Goal: Transaction & Acquisition: Purchase product/service

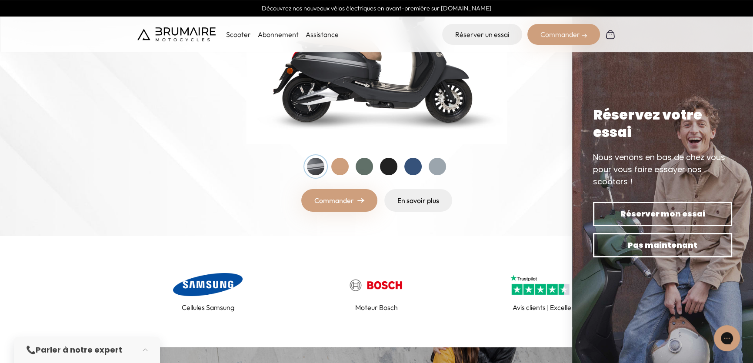
scroll to position [197, 0]
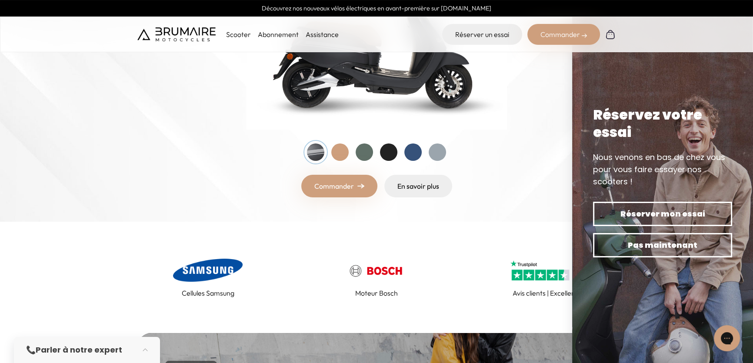
click at [550, 32] on div "Commander" at bounding box center [563, 34] width 73 height 21
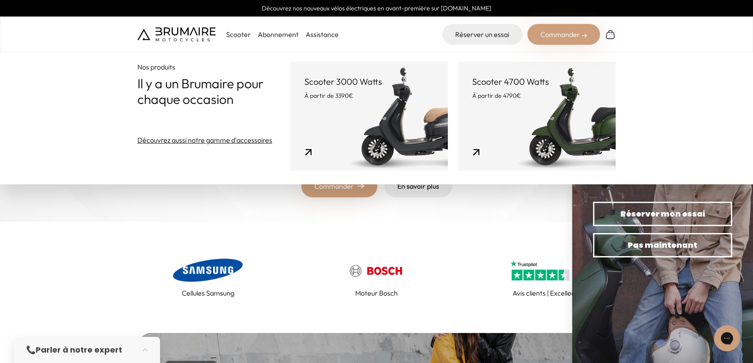
click at [377, 133] on link "Scooter 3000 Watts À partir de 3390€" at bounding box center [368, 116] width 157 height 109
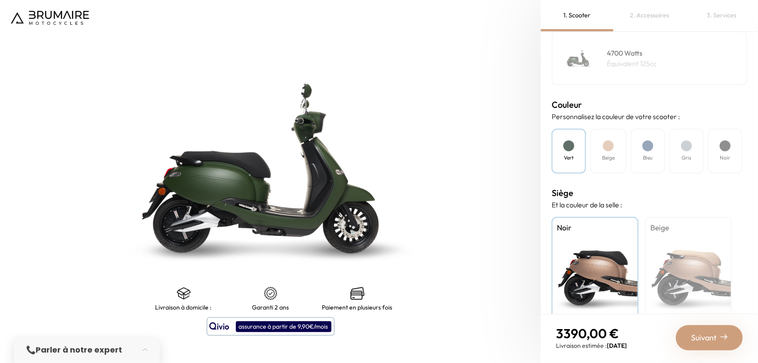
scroll to position [219, 0]
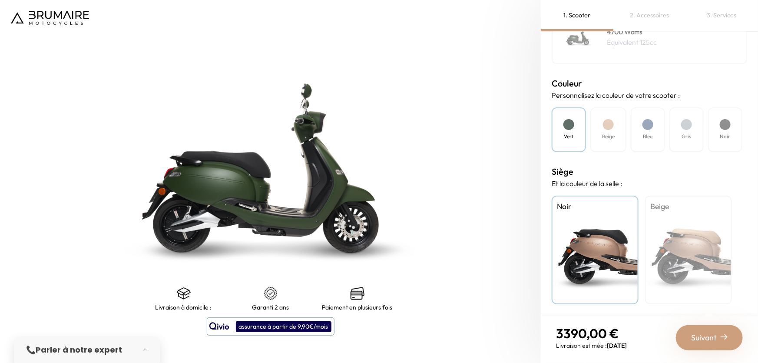
click at [698, 329] on div "Suivant" at bounding box center [709, 337] width 67 height 25
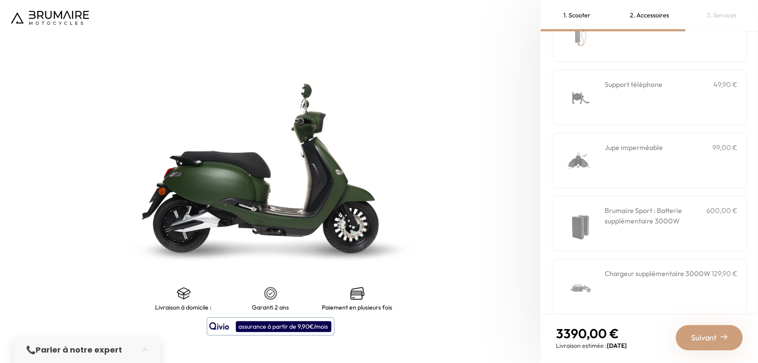
scroll to position [266, 0]
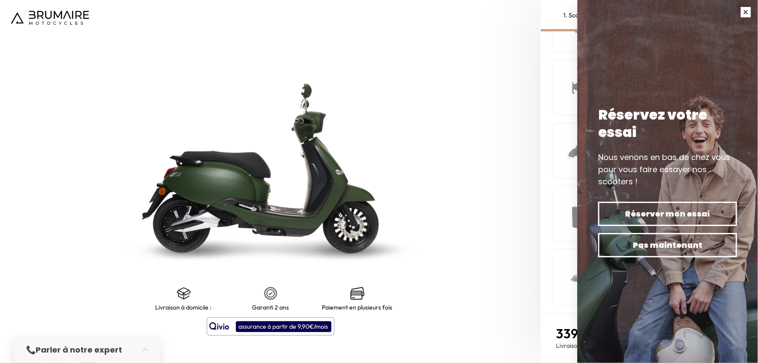
click at [743, 16] on button "button" at bounding box center [746, 12] width 24 height 24
